Goal: Navigation & Orientation: Find specific page/section

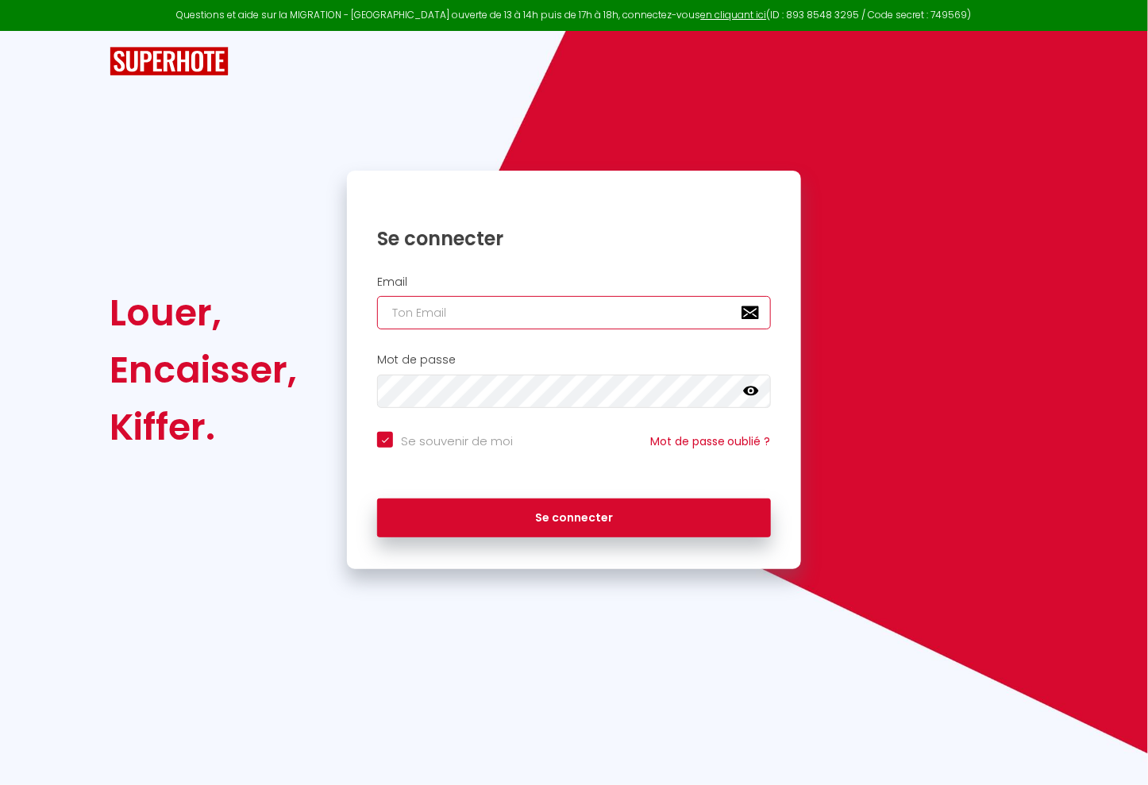
type input "A"
checkbox input "true"
click at [486, 318] on input "A" at bounding box center [574, 312] width 394 height 33
checkbox input "true"
click at [486, 318] on input "email" at bounding box center [574, 312] width 394 height 33
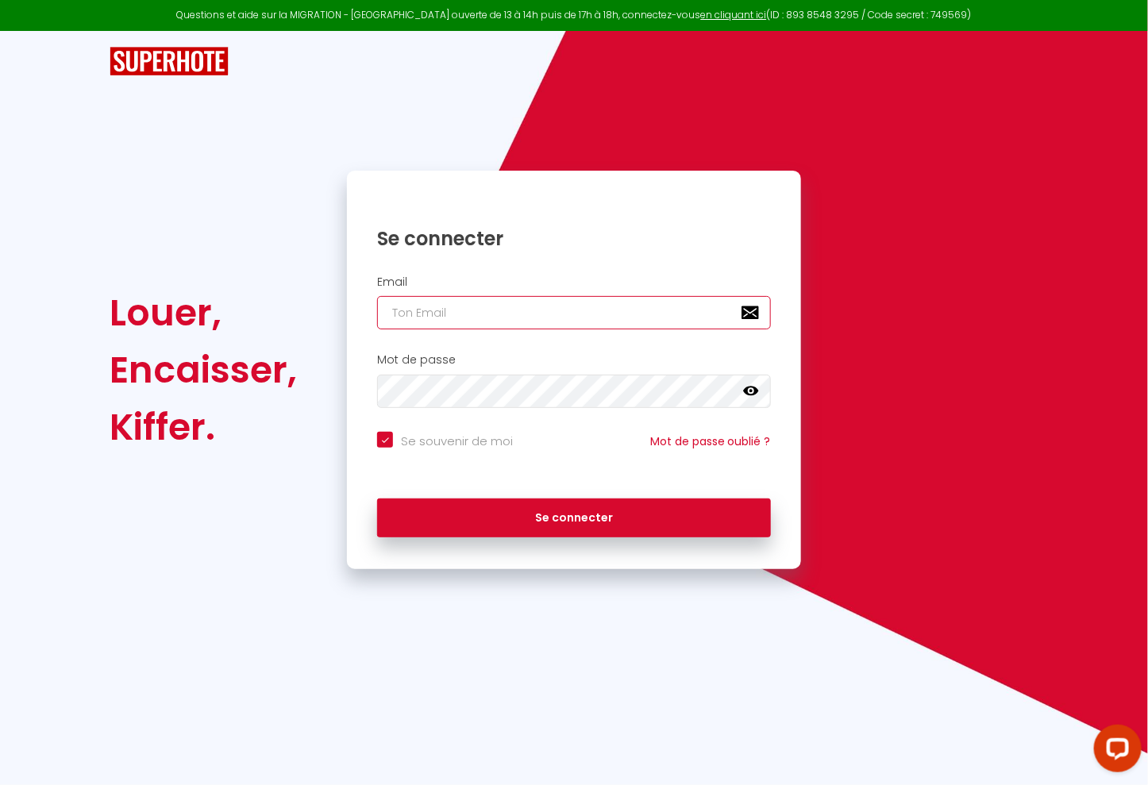
paste input "[EMAIL_ADDRESS][DOMAIN_NAME]"
type input "[EMAIL_ADDRESS][DOMAIN_NAME]"
checkbox input "true"
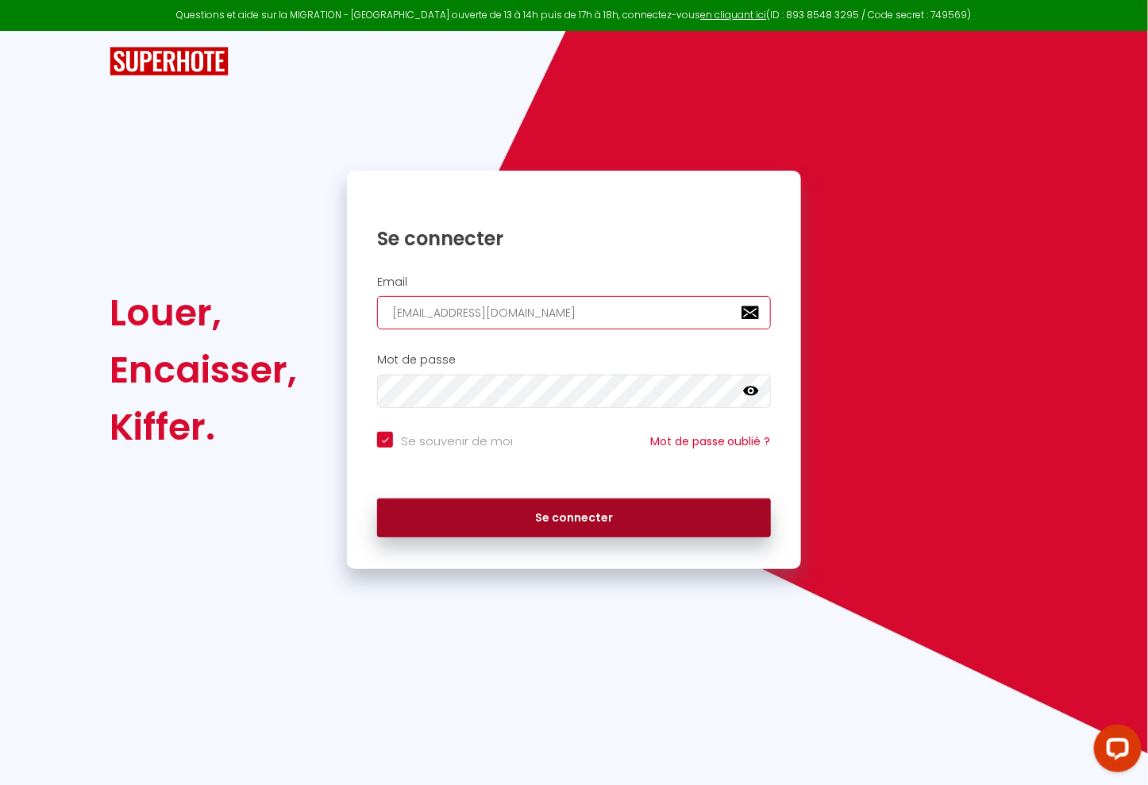
type input "[EMAIL_ADDRESS][DOMAIN_NAME]"
click at [565, 517] on button "Se connecter" at bounding box center [574, 519] width 394 height 40
checkbox input "true"
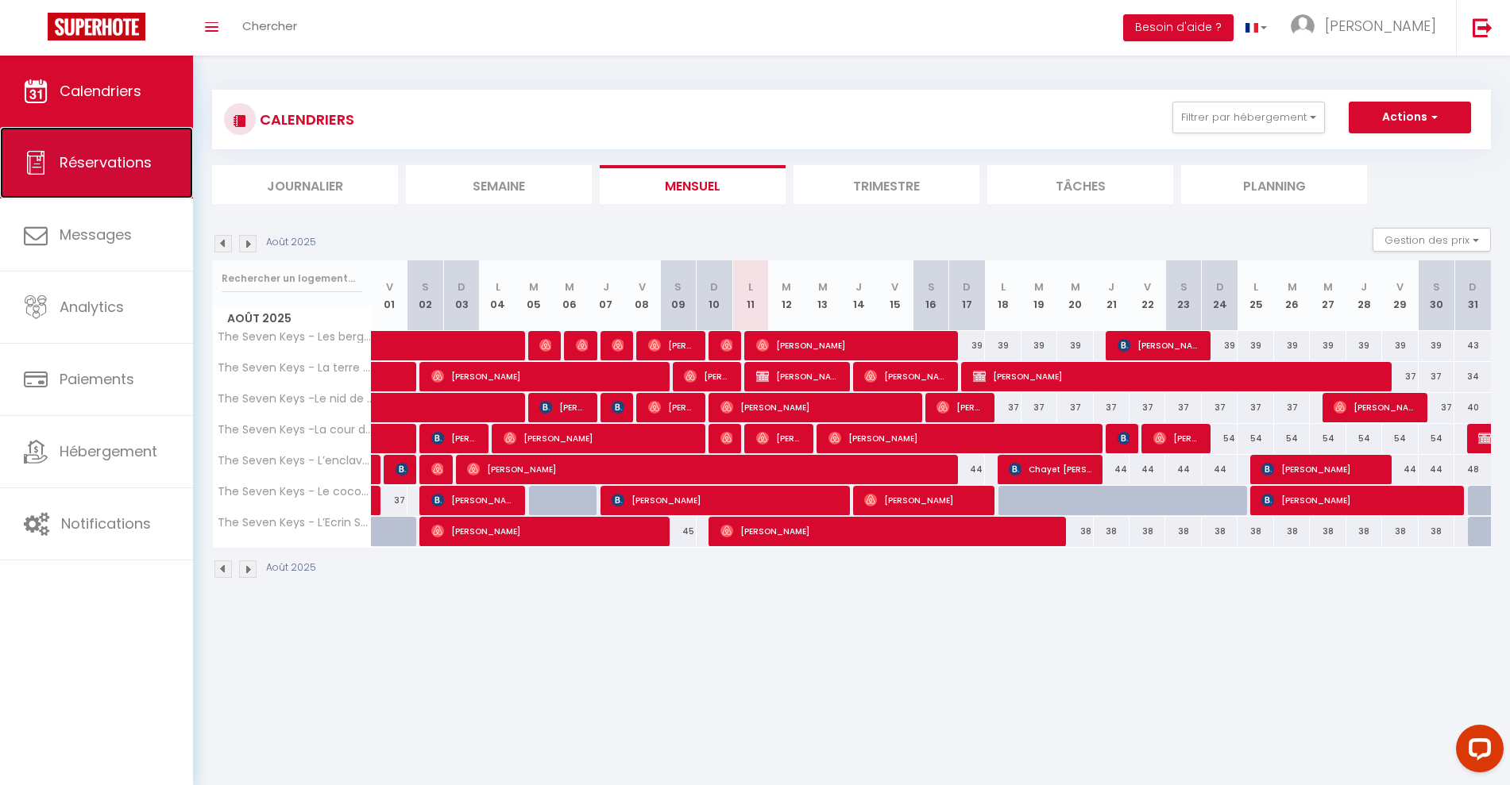
click at [105, 147] on link "Réservations" at bounding box center [96, 162] width 193 height 71
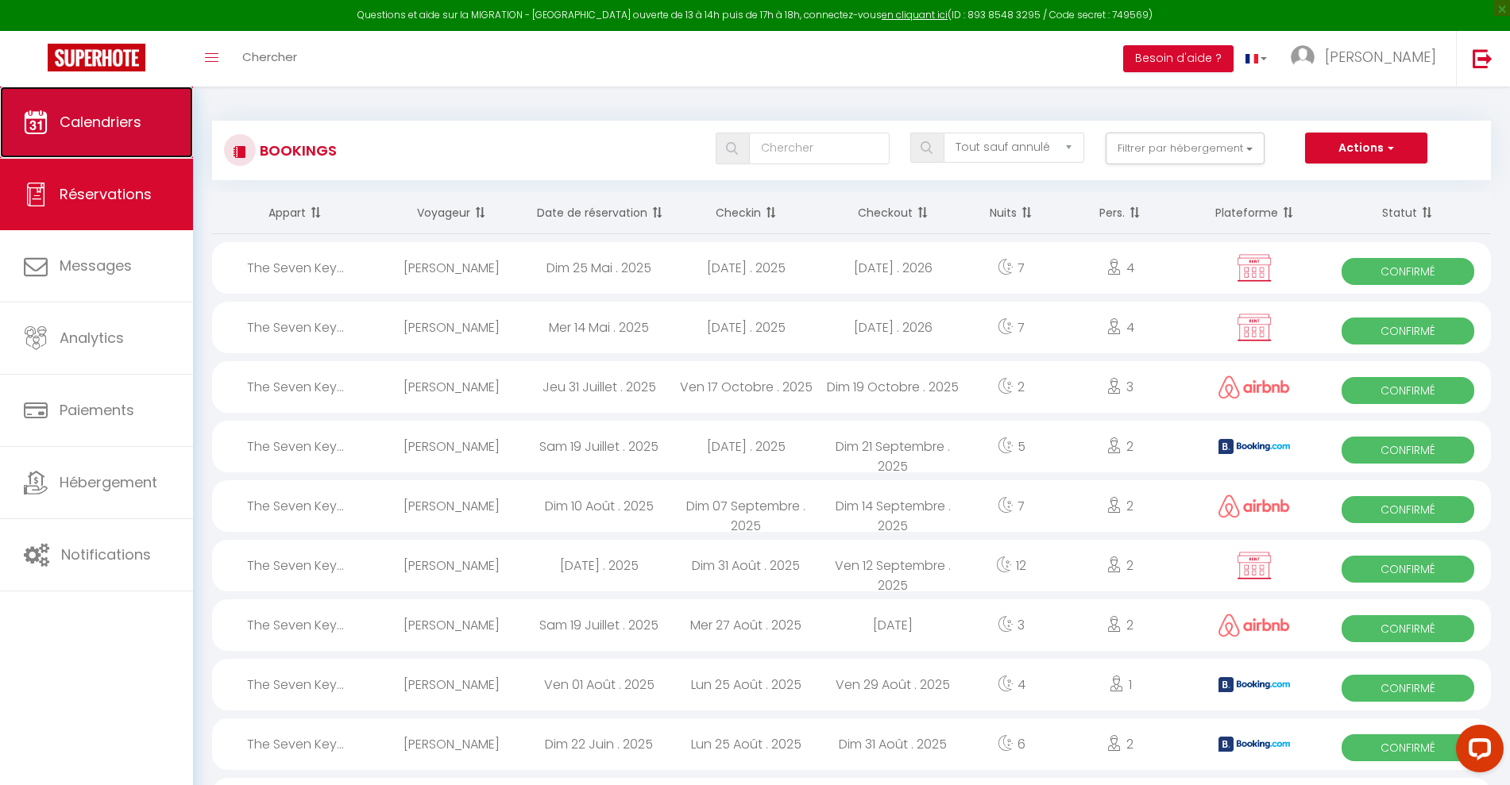
click at [112, 104] on link "Calendriers" at bounding box center [96, 122] width 193 height 71
